Goal: Information Seeking & Learning: Learn about a topic

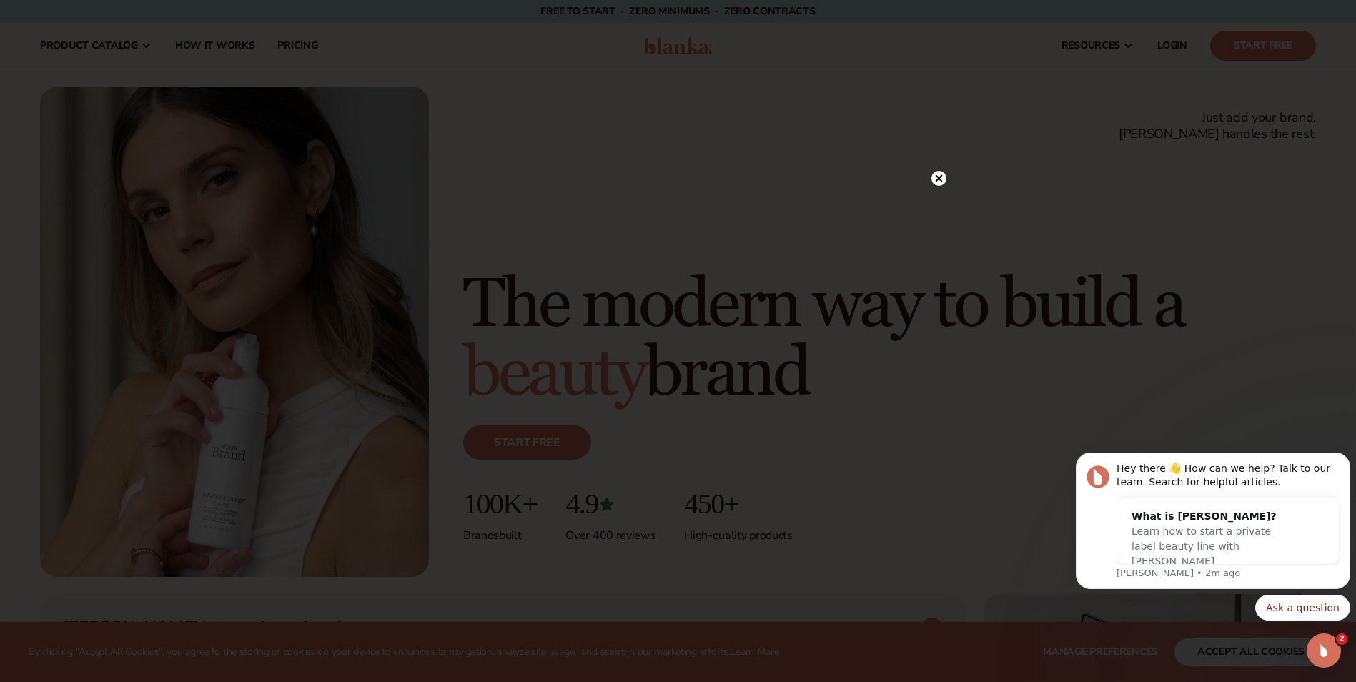
click at [937, 174] on circle at bounding box center [939, 178] width 15 height 15
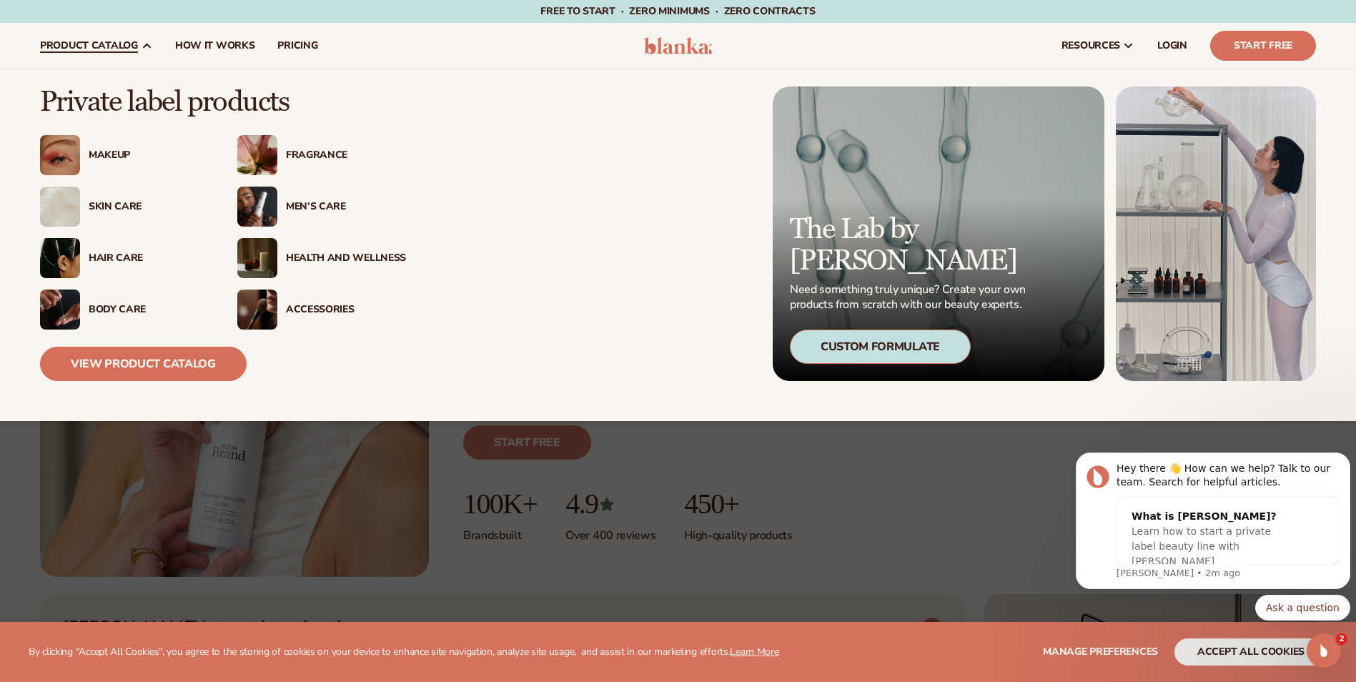
click at [102, 210] on div "Skin Care" at bounding box center [149, 207] width 120 height 12
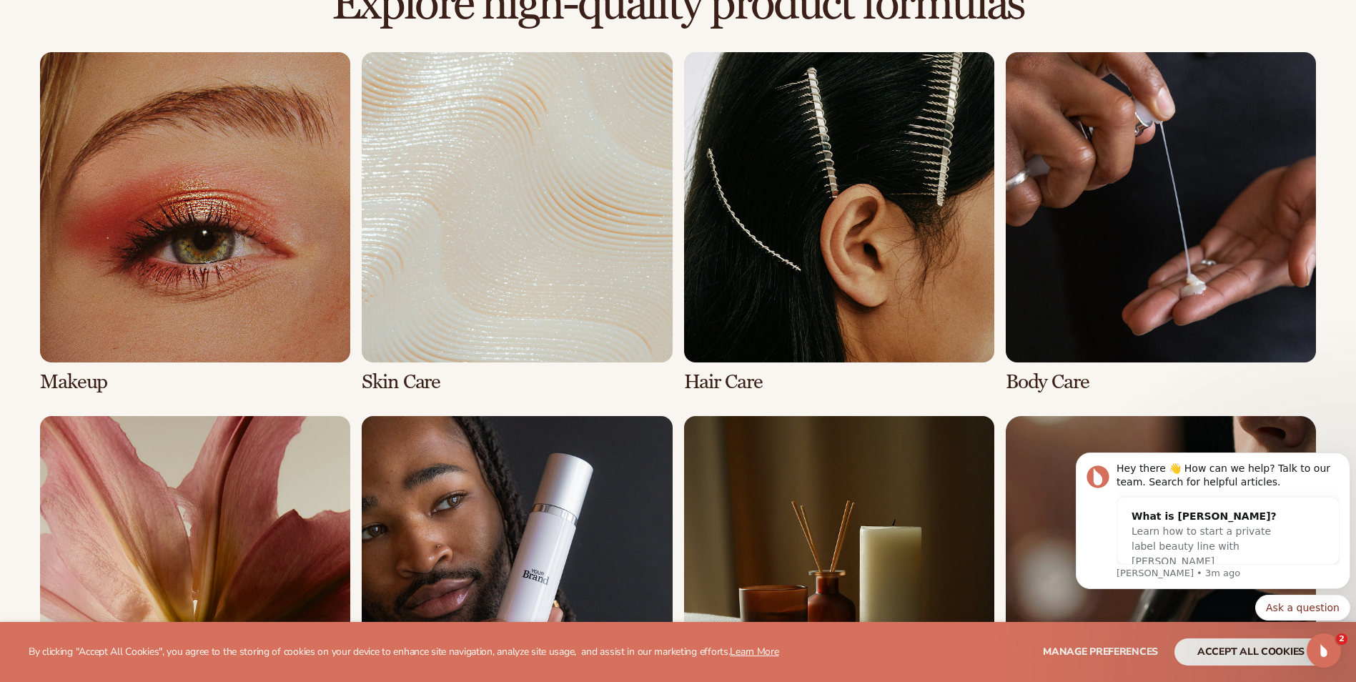
scroll to position [1335, 0]
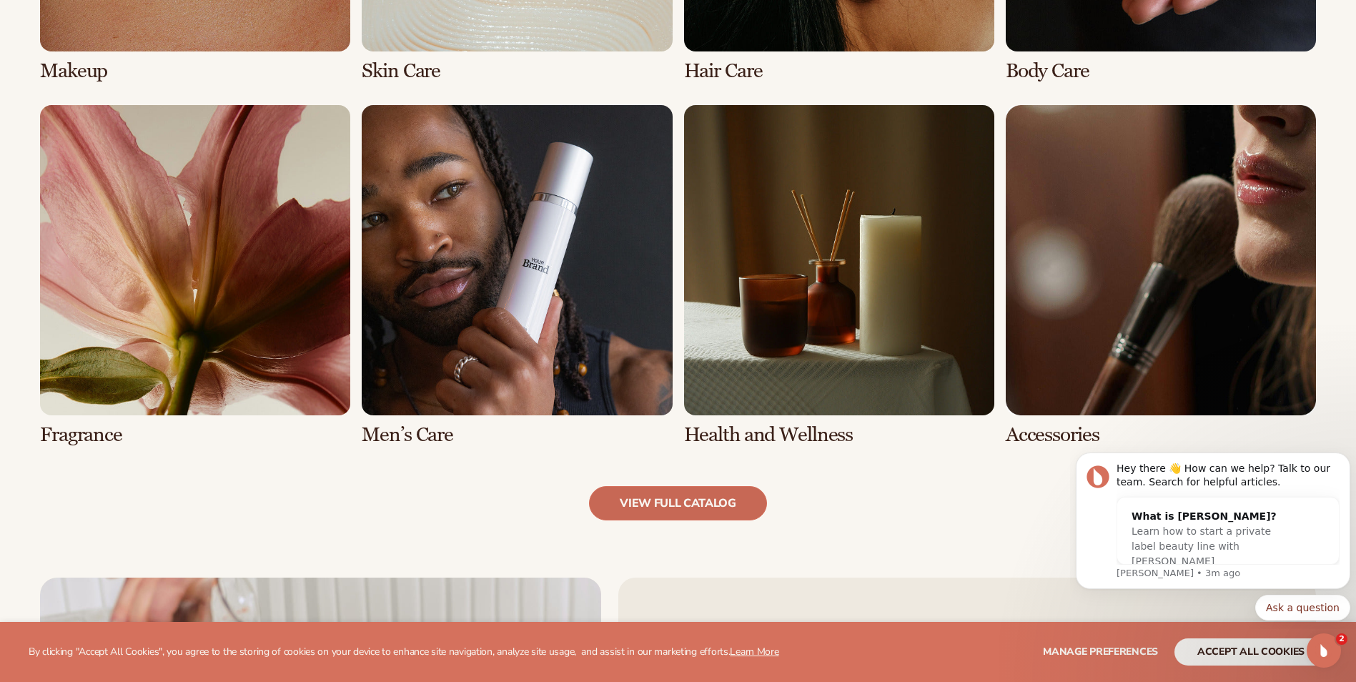
click at [703, 492] on link "view full catalog" at bounding box center [678, 503] width 178 height 34
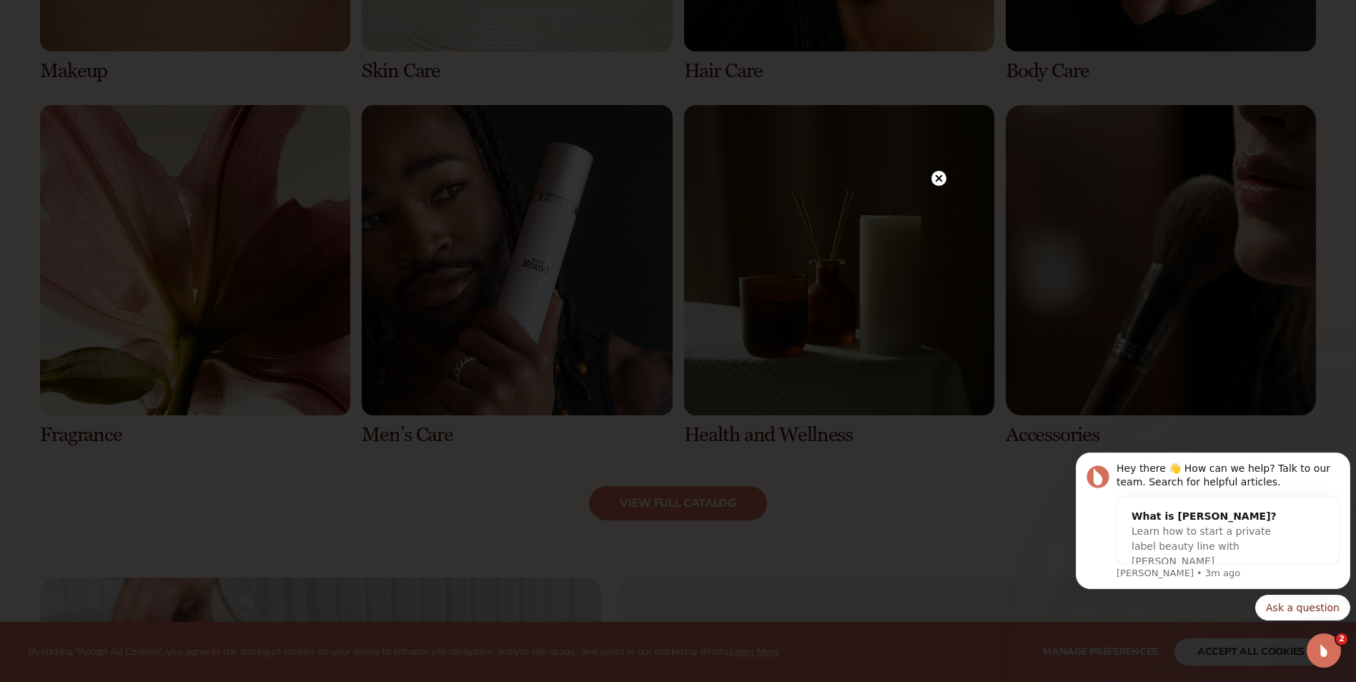
click at [928, 176] on div at bounding box center [678, 341] width 1356 height 682
click at [944, 175] on circle at bounding box center [939, 178] width 15 height 15
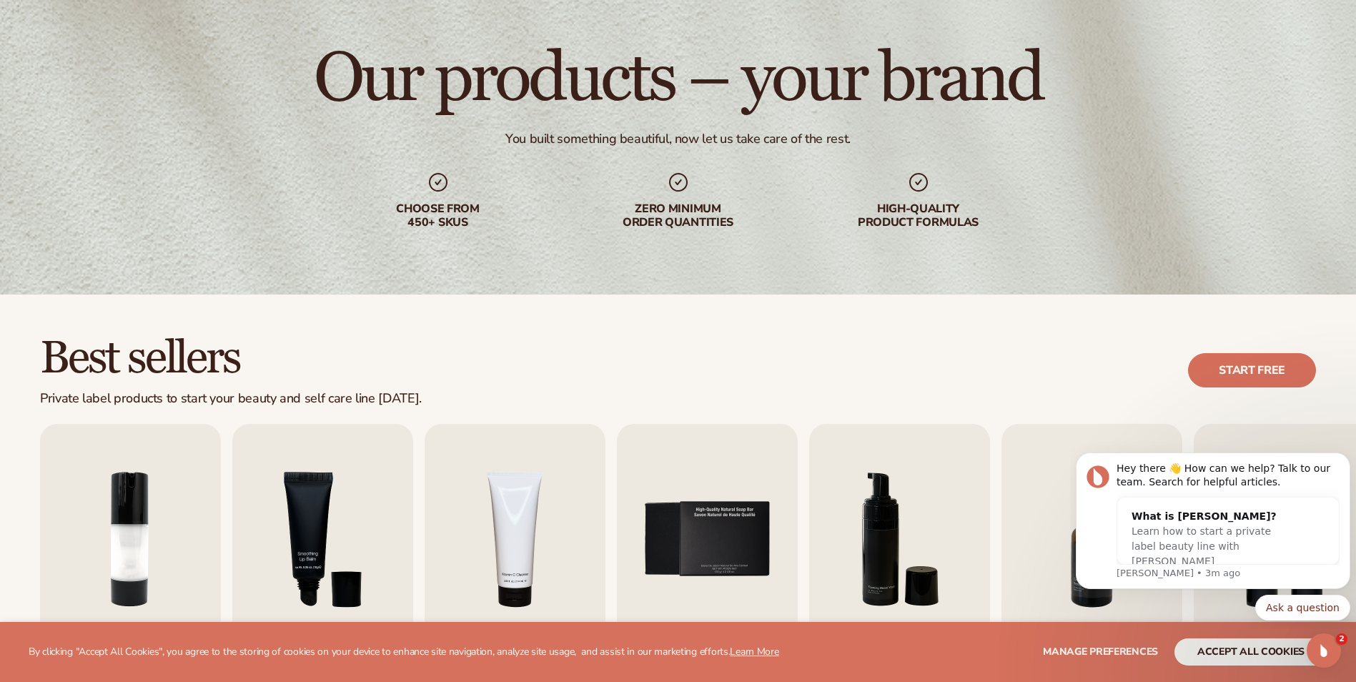
scroll to position [0, 0]
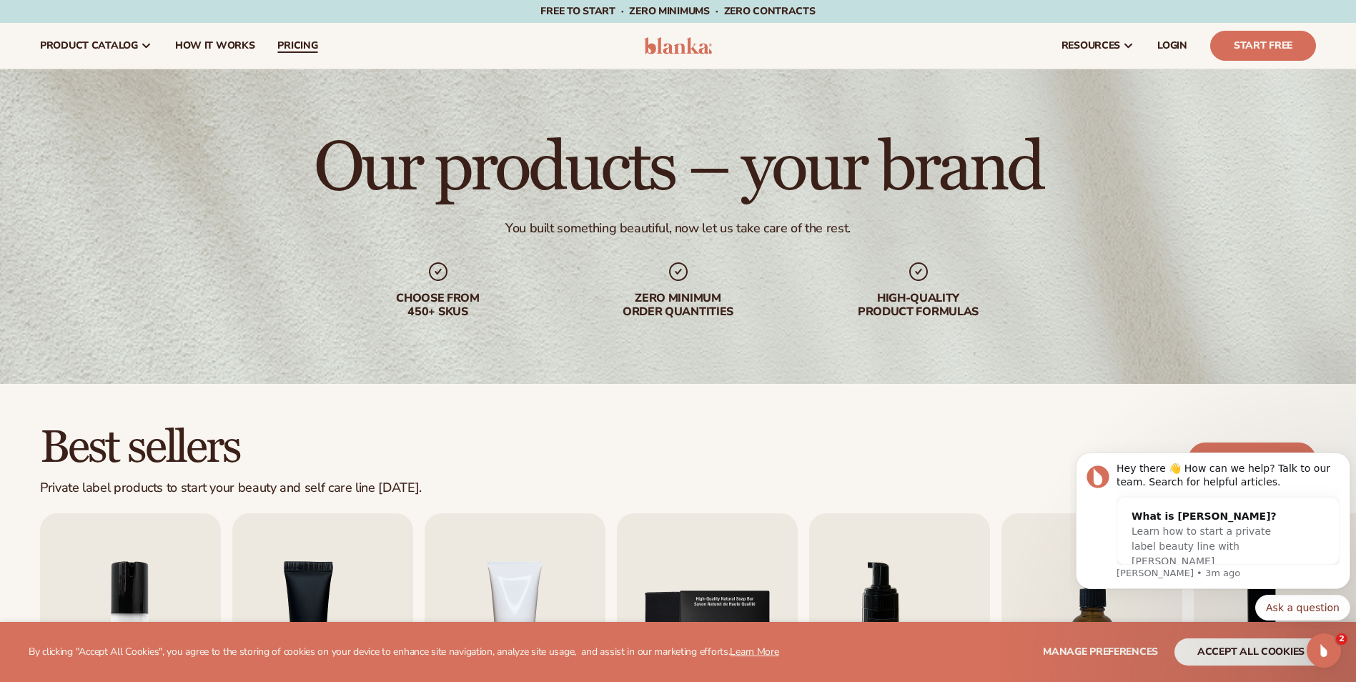
click at [294, 41] on span "pricing" at bounding box center [297, 45] width 40 height 11
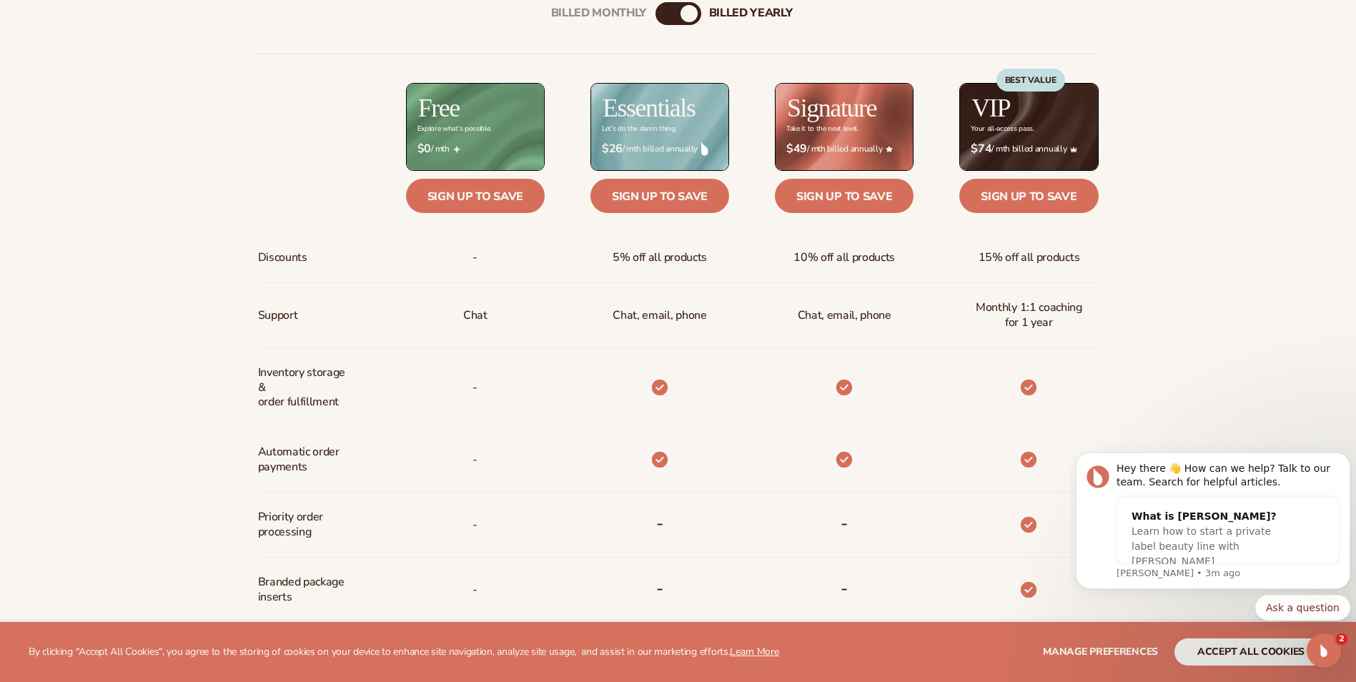
scroll to position [334, 0]
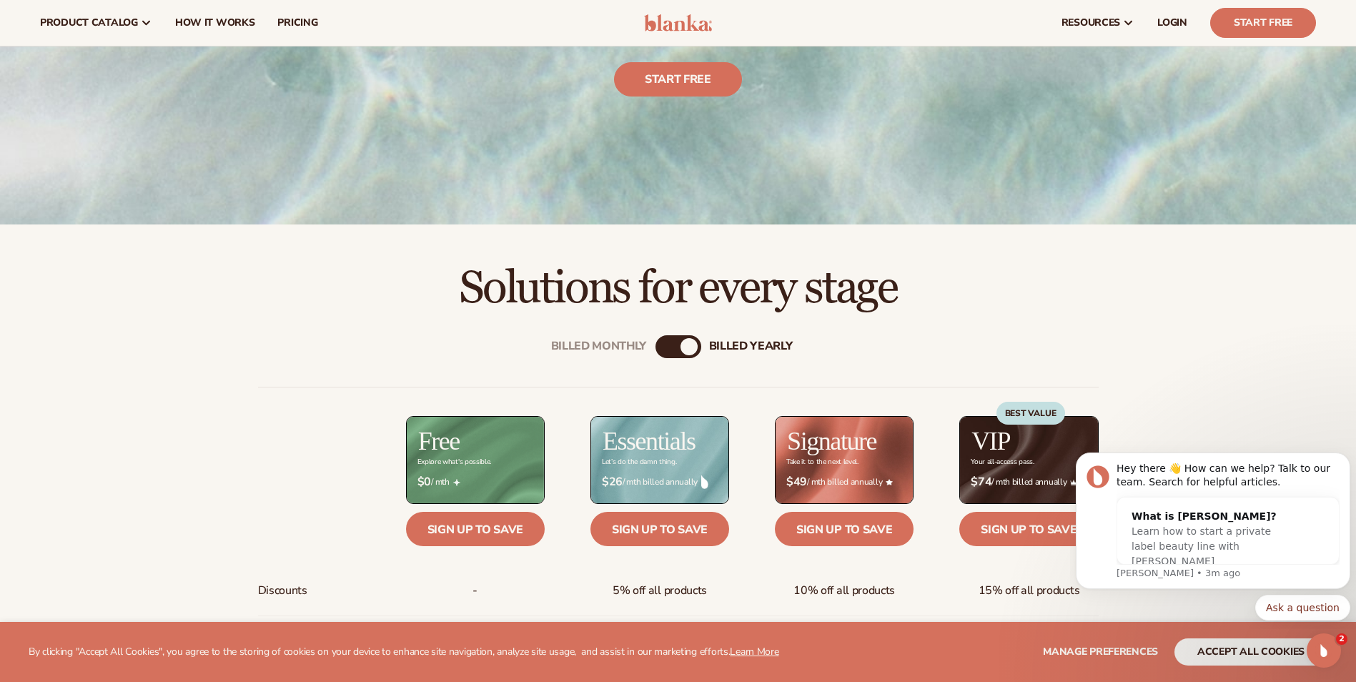
click at [684, 348] on div "billed Yearly" at bounding box center [689, 346] width 17 height 17
click at [691, 350] on div "billed Yearly" at bounding box center [689, 346] width 17 height 17
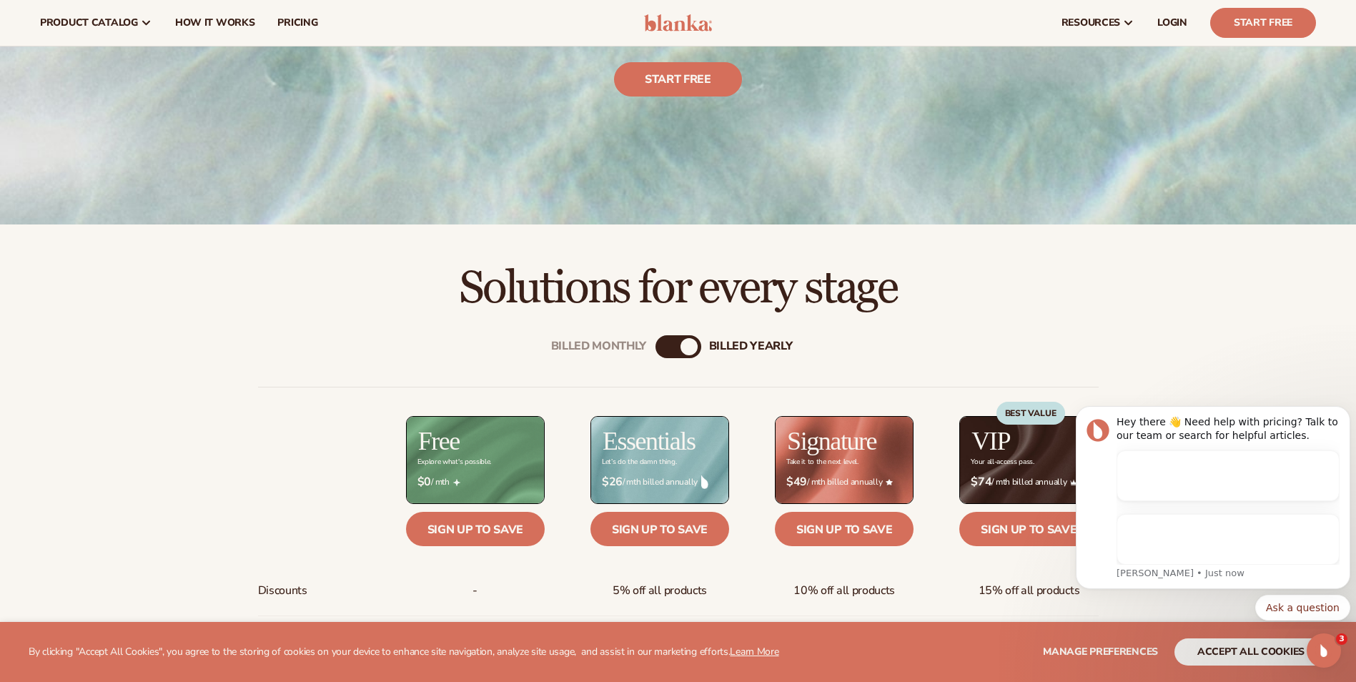
click at [1258, 292] on h2 "Solutions for every stage" at bounding box center [678, 289] width 1276 height 48
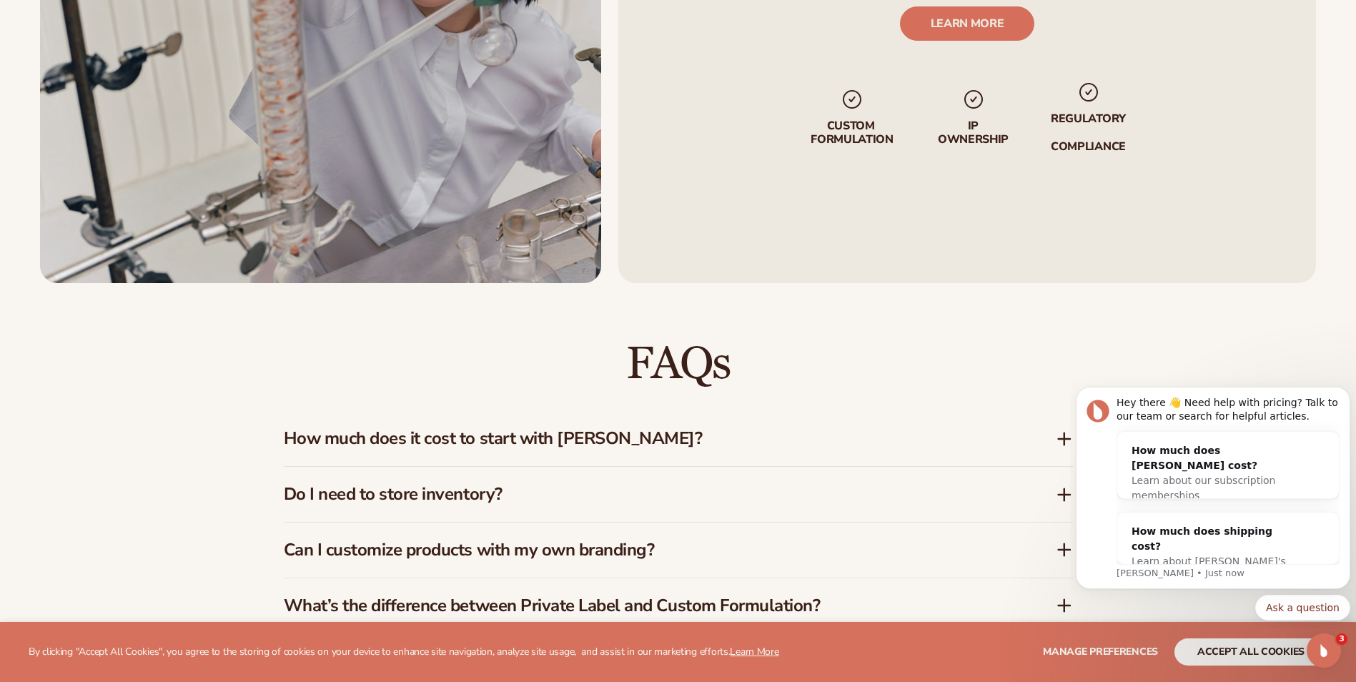
scroll to position [2336, 0]
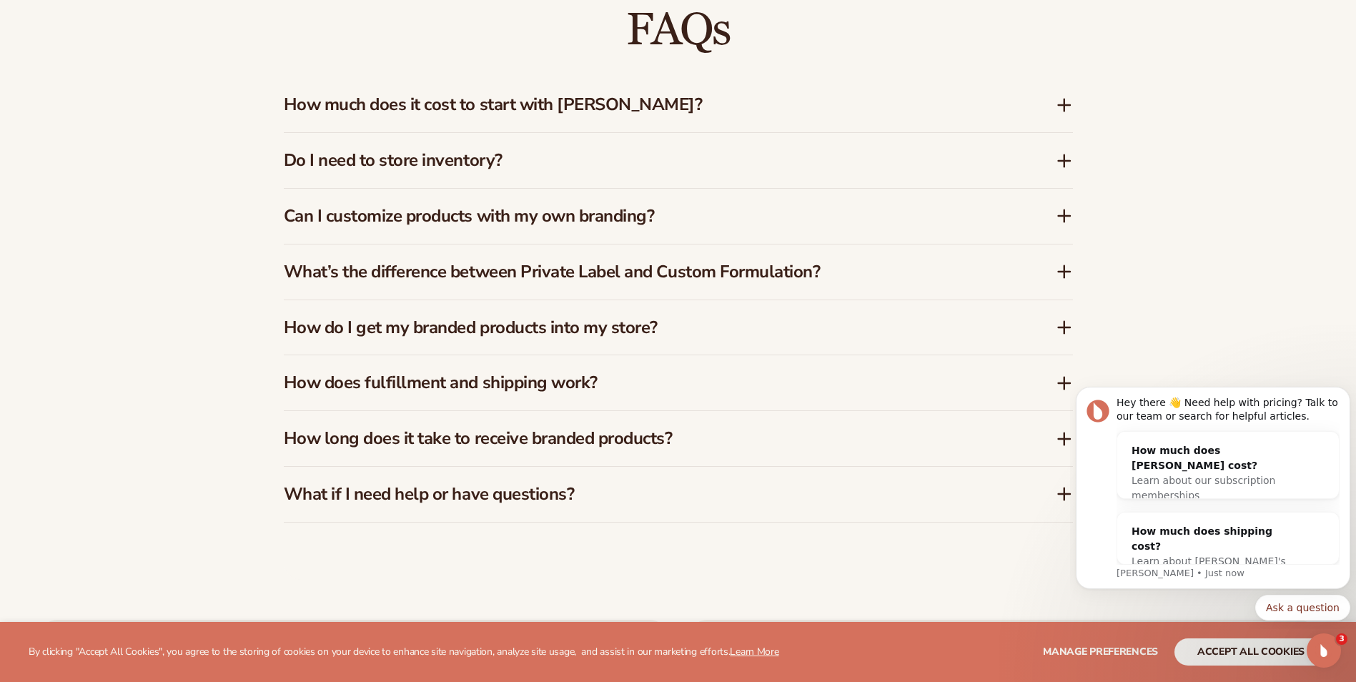
click at [1070, 102] on icon at bounding box center [1064, 105] width 17 height 17
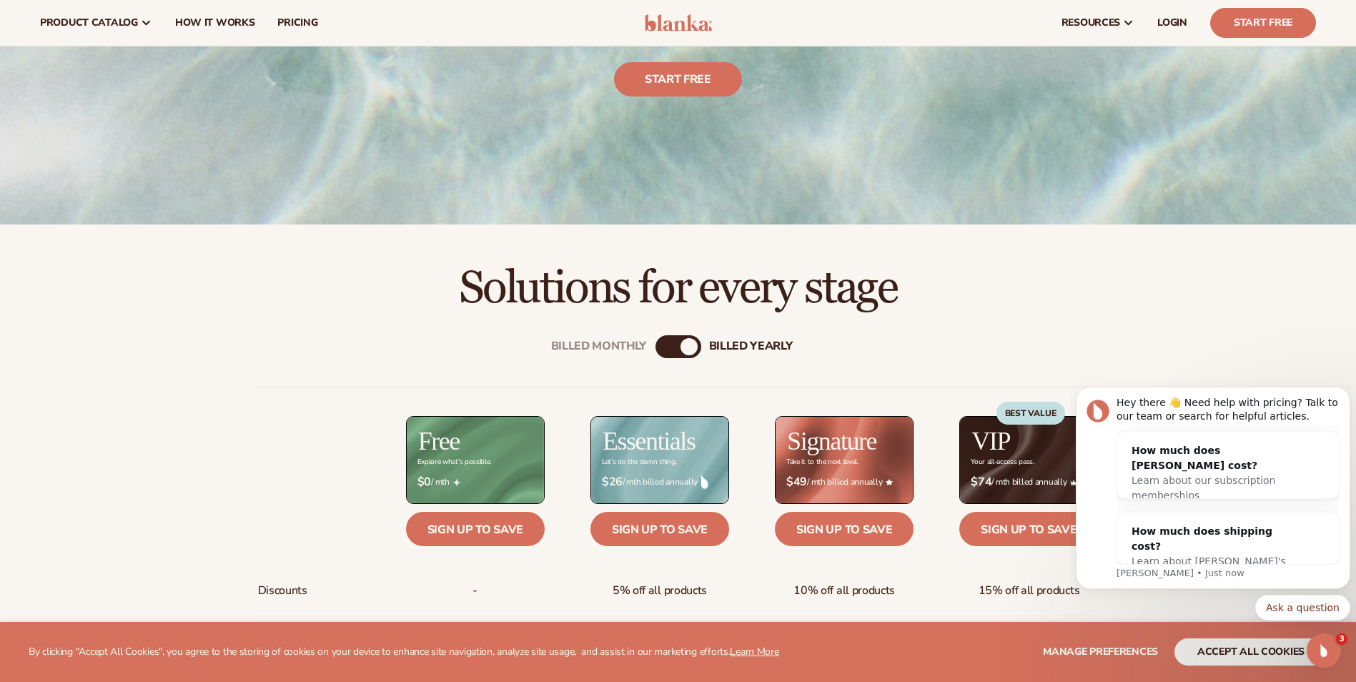
scroll to position [0, 0]
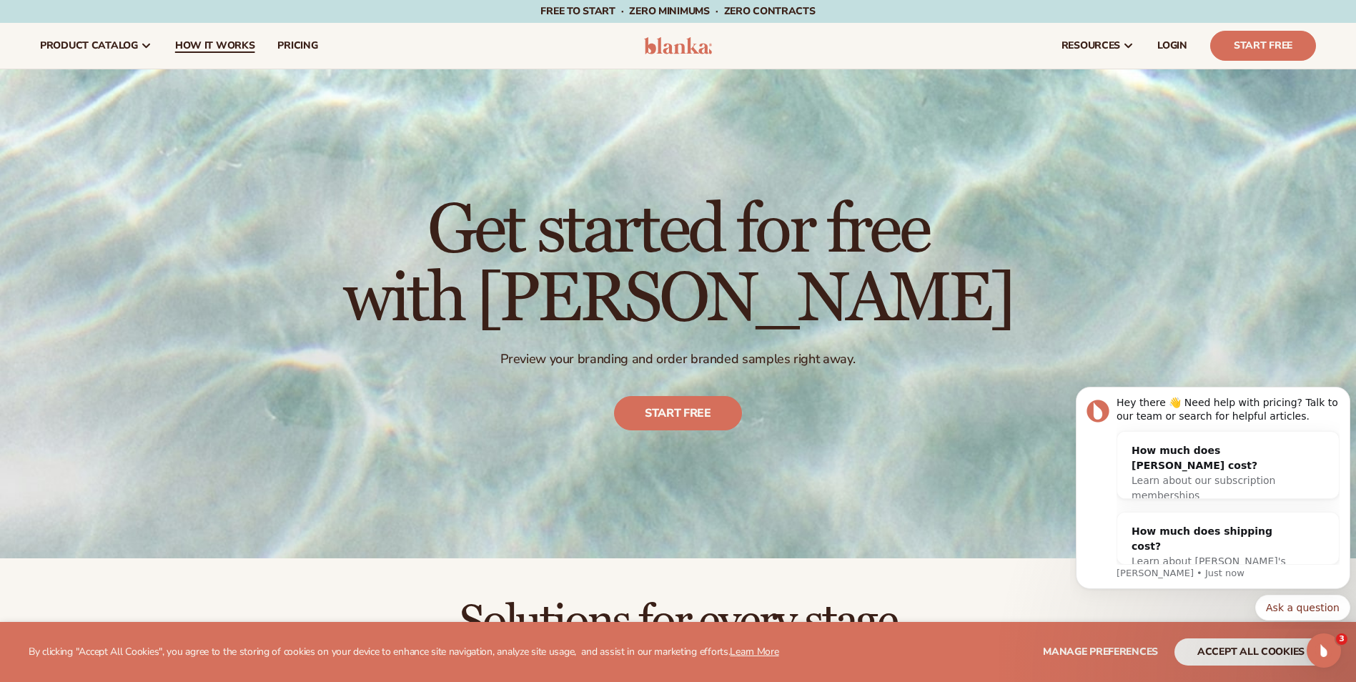
click at [235, 48] on span "How It Works" at bounding box center [215, 45] width 80 height 11
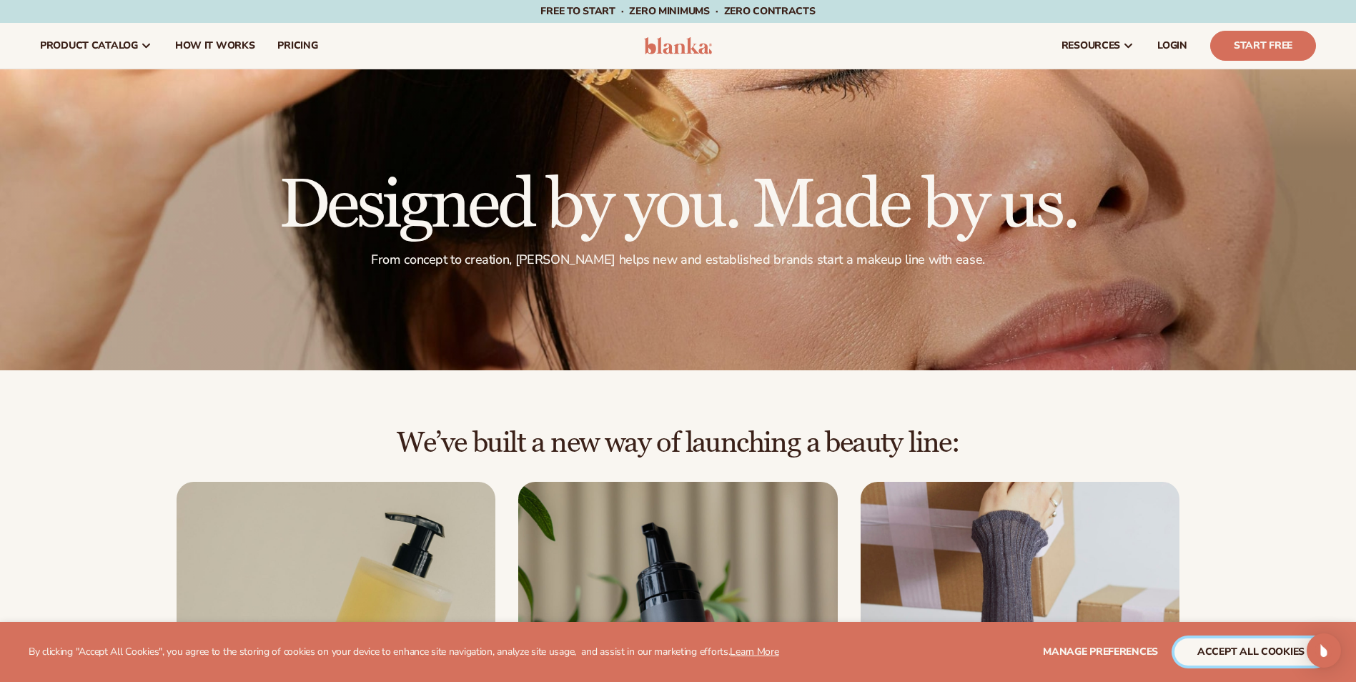
click at [1250, 646] on button "accept all cookies" at bounding box center [1251, 652] width 153 height 27
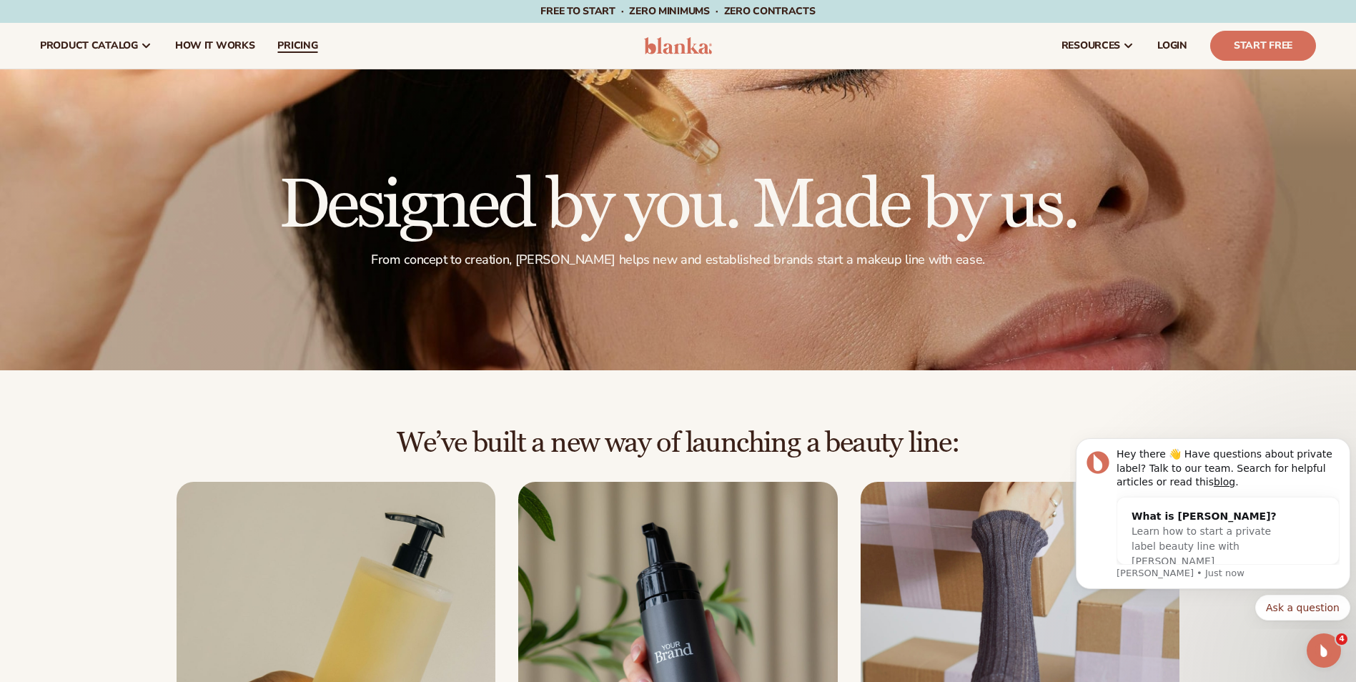
click at [301, 43] on span "pricing" at bounding box center [297, 45] width 40 height 11
